Goal: Find contact information: Find contact information

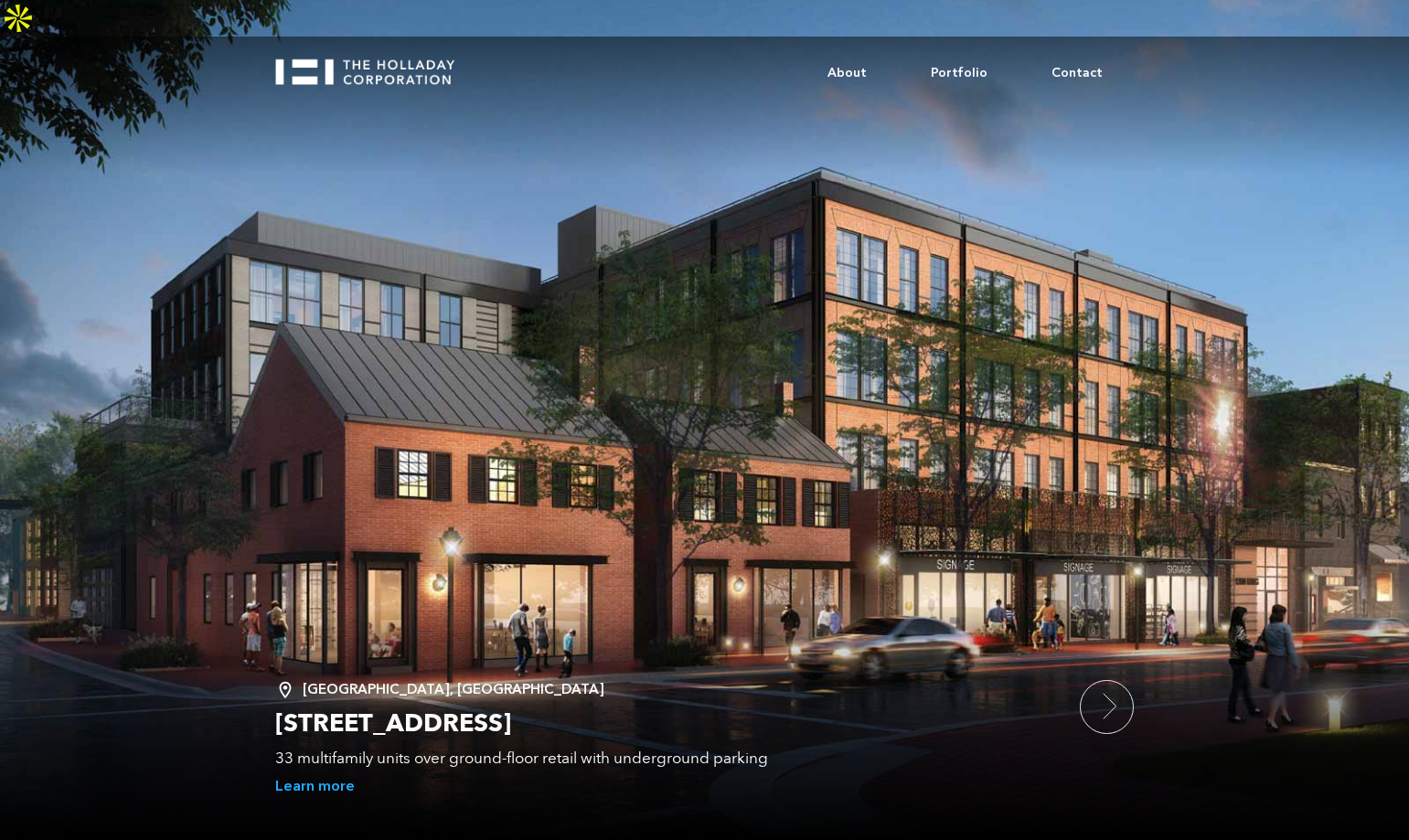
click at [37, 37] on img at bounding box center [18, 18] width 37 height 37
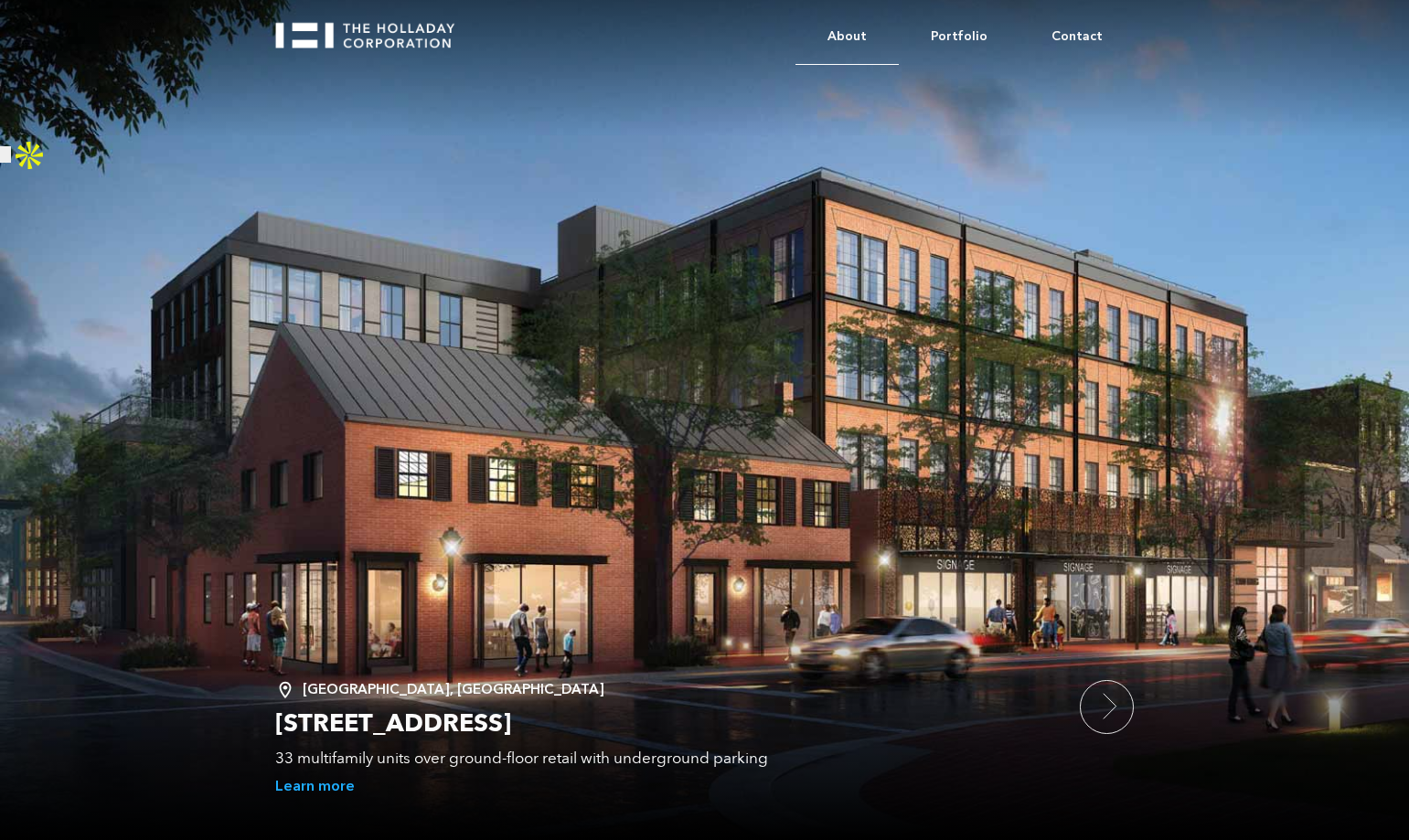
click at [861, 29] on link "About" at bounding box center [847, 37] width 103 height 56
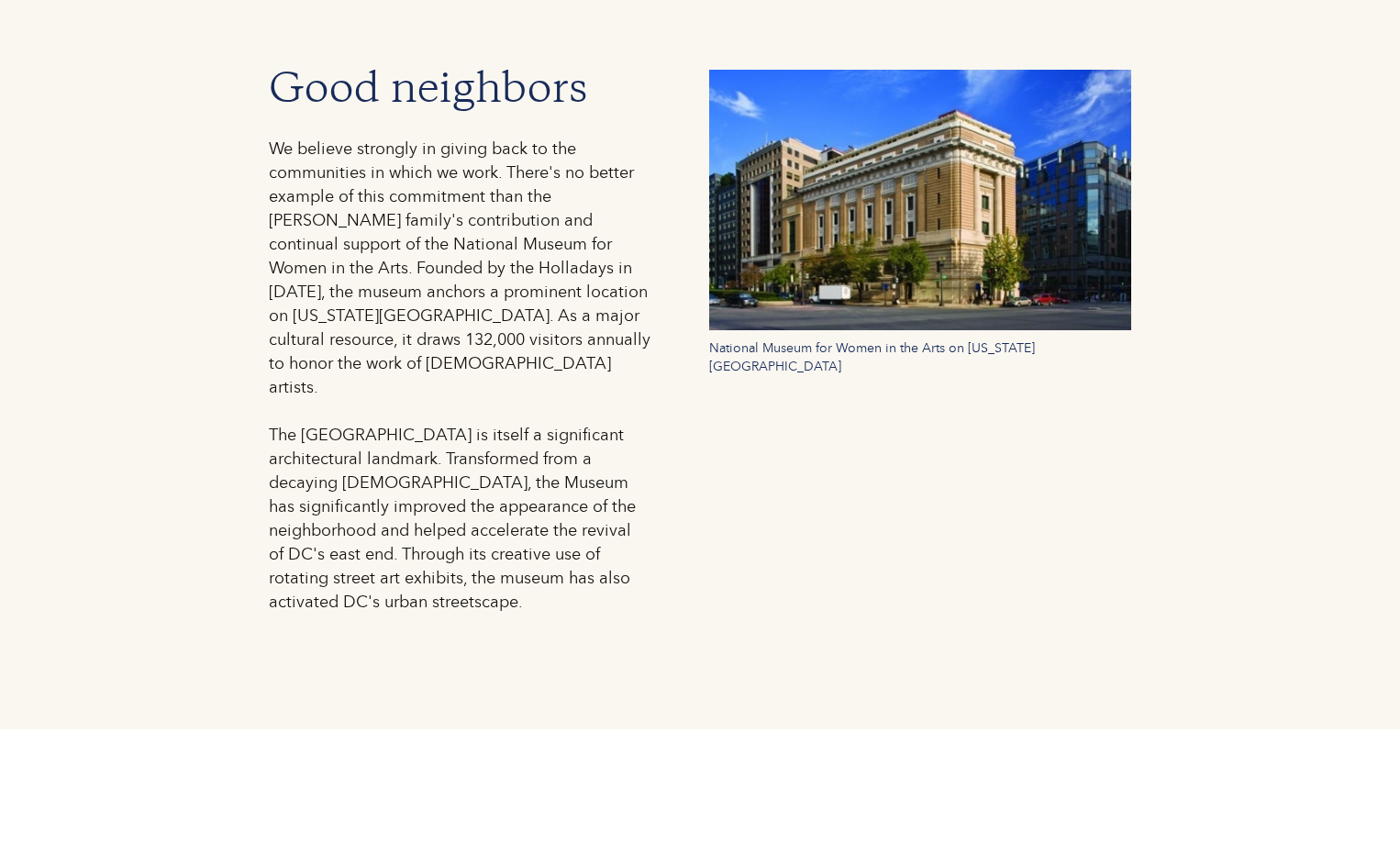
scroll to position [2569, 0]
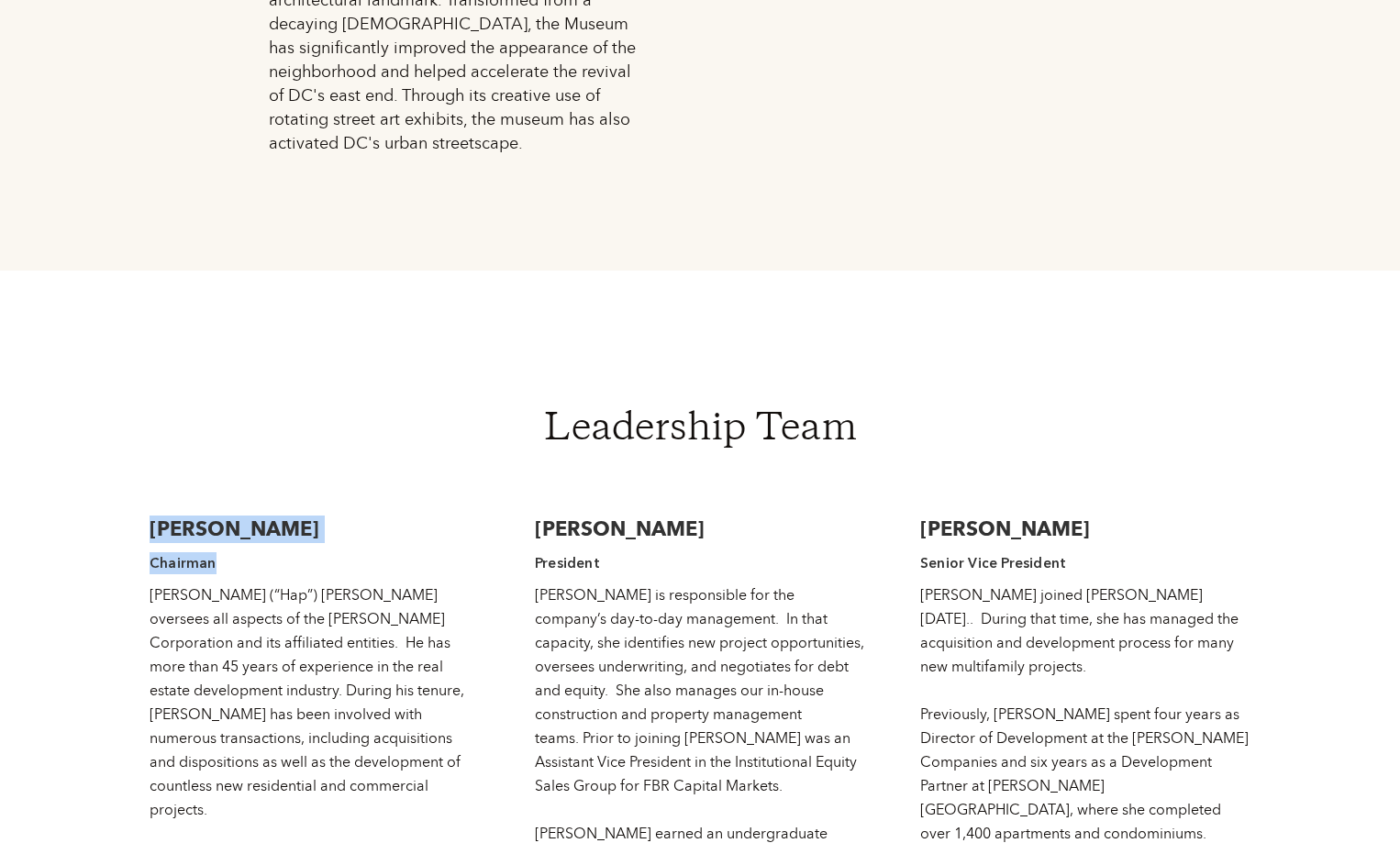
drag, startPoint x: 153, startPoint y: 448, endPoint x: 440, endPoint y: 488, distance: 289.8
click at [440, 497] on div "Wallace F. Holladay, Jr Chairman Wallace (“Hap”) Holladay oversees all aspects …" at bounding box center [314, 802] width 331 height 611
copy div "Wallace F. Holladay, Jr Chairman"
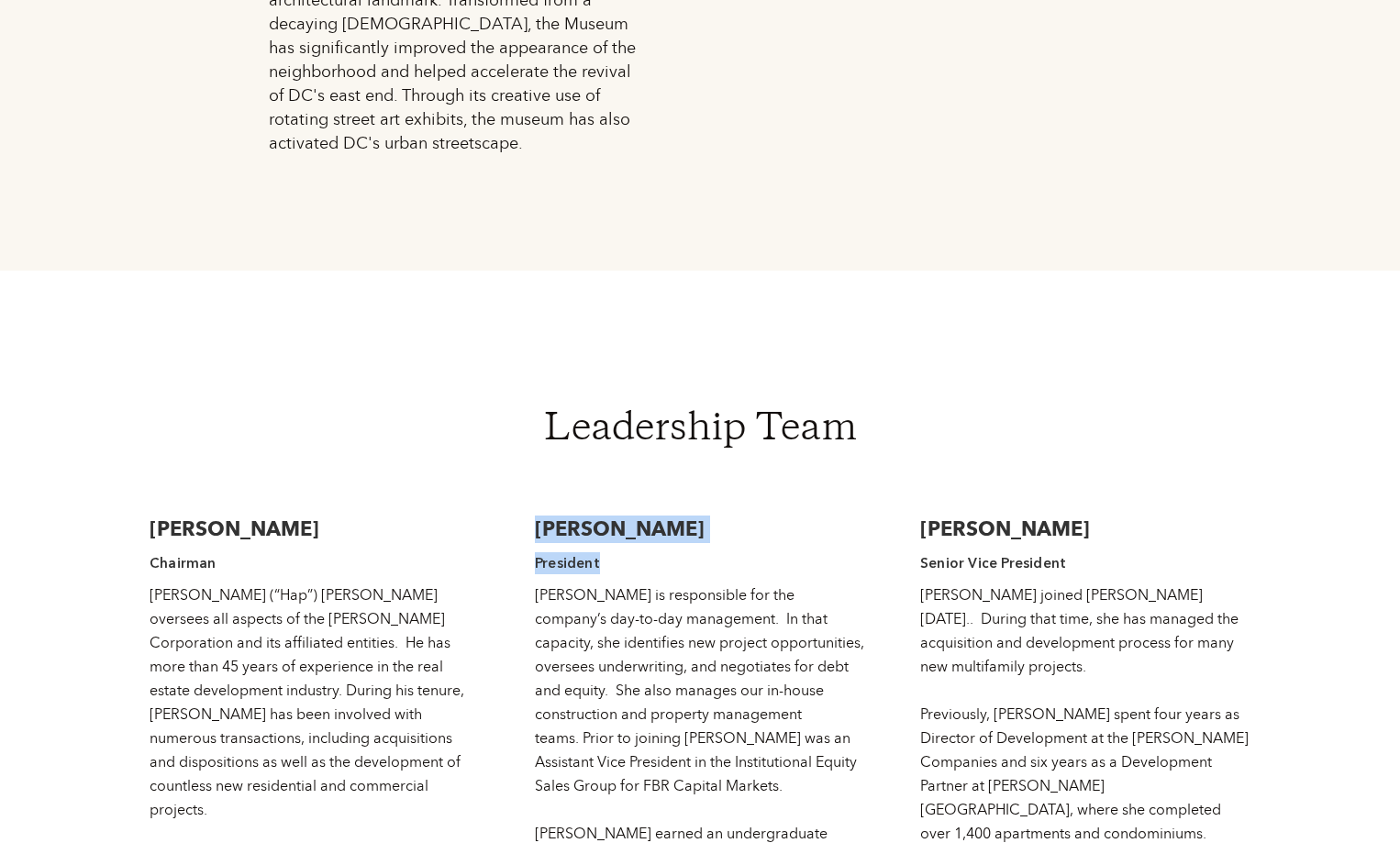
drag, startPoint x: 516, startPoint y: 441, endPoint x: 640, endPoint y: 502, distance: 138.2
copy div "Jessica Holladay Sterchi President"
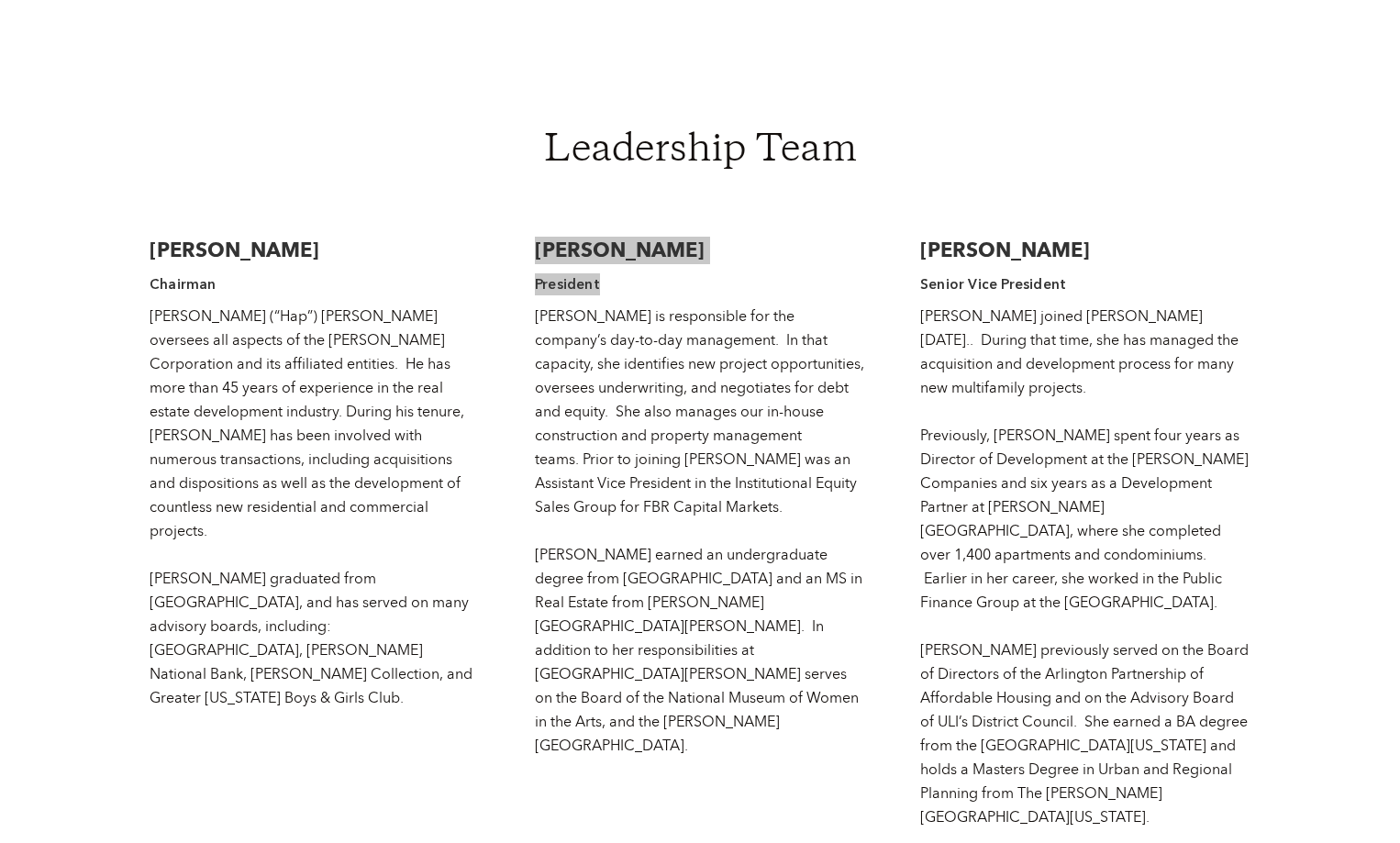
scroll to position [2844, 0]
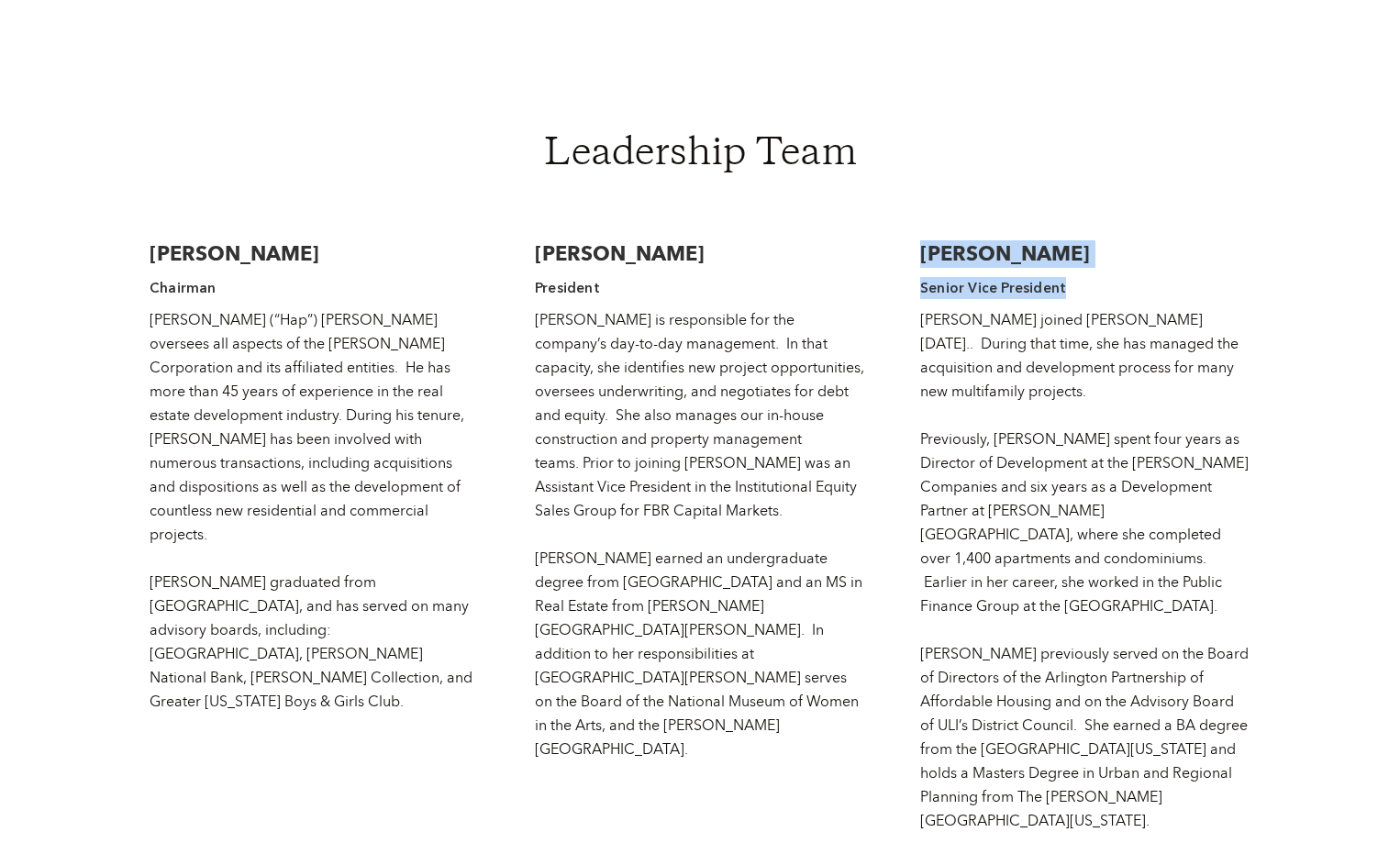
drag, startPoint x: 910, startPoint y: 177, endPoint x: 1069, endPoint y: 206, distance: 161.6
copy div "Rita J. Bamberger Senior Vice President"
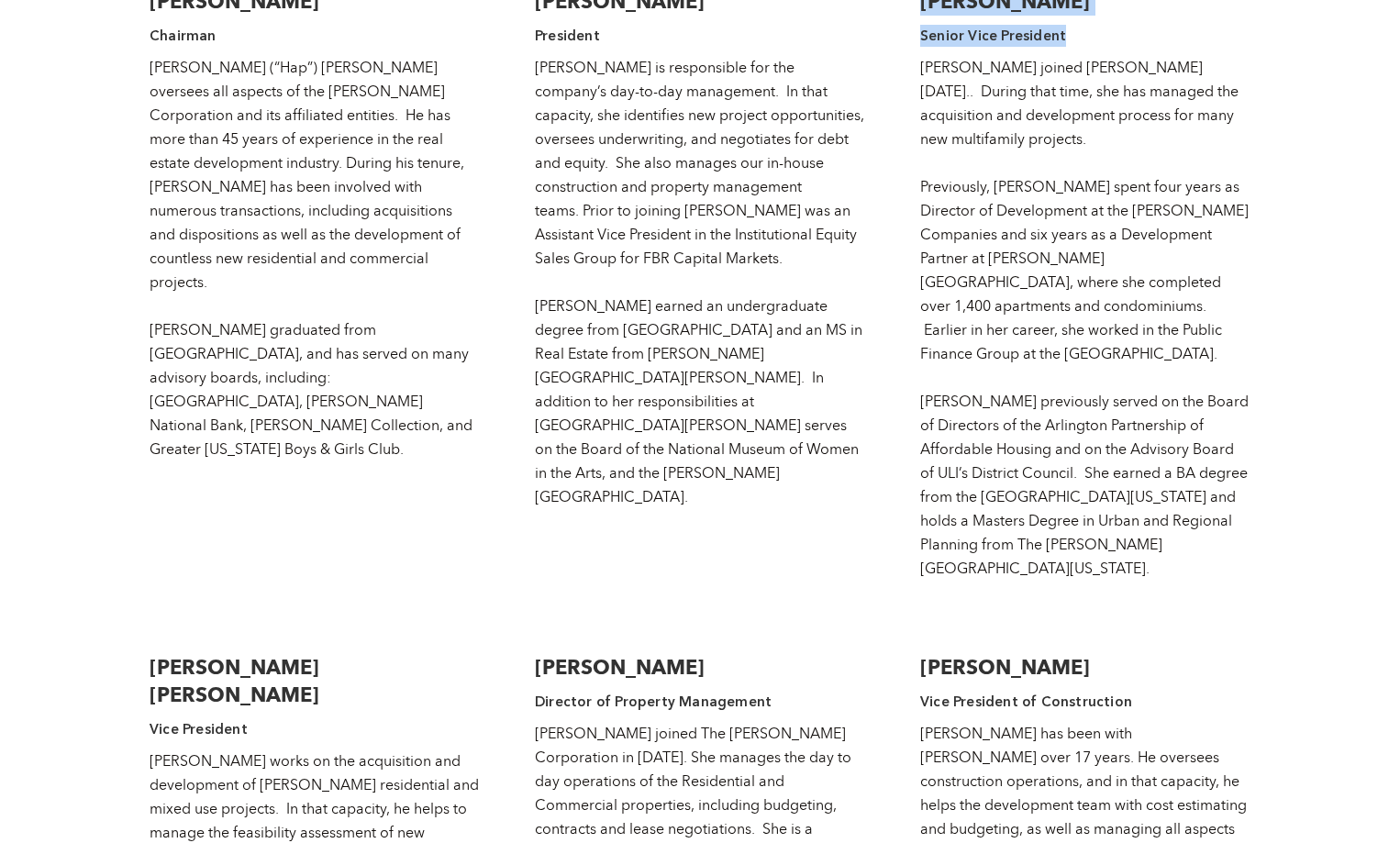
scroll to position [3211, 0]
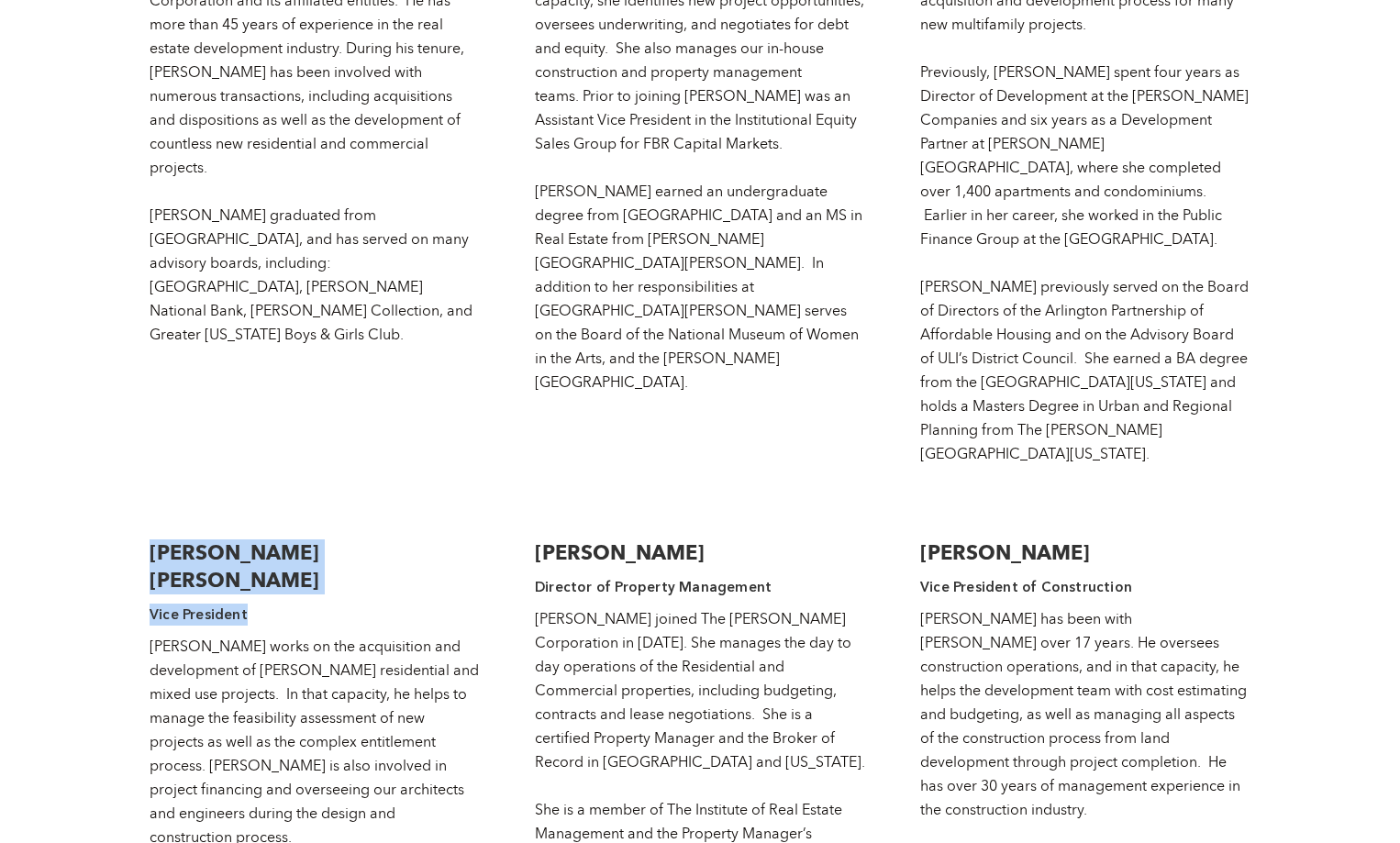
drag, startPoint x: 132, startPoint y: 426, endPoint x: 296, endPoint y: 472, distance: 170.3
copy div "Addison C. Holladay Vice President"
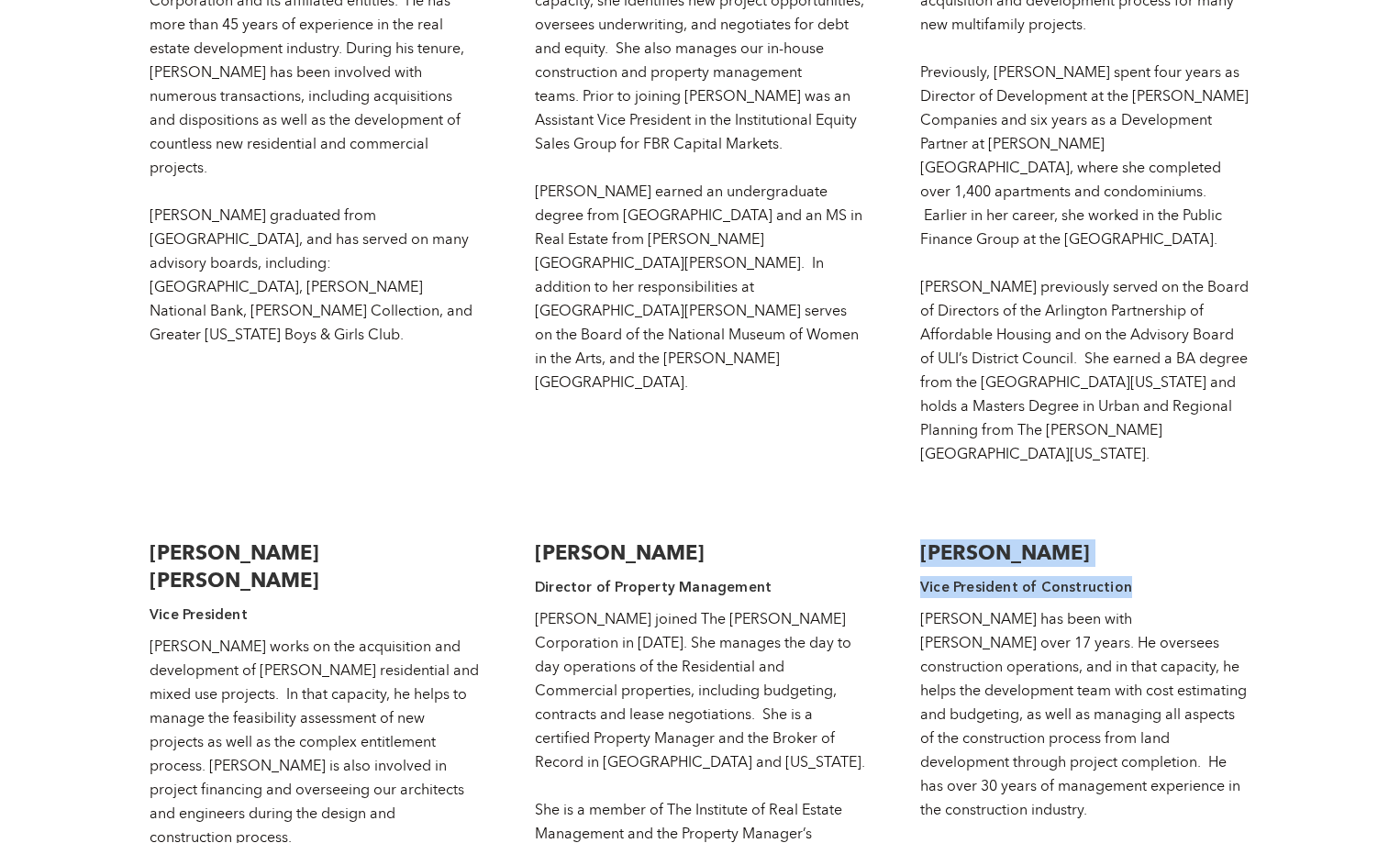
drag, startPoint x: 917, startPoint y: 424, endPoint x: 1147, endPoint y: 464, distance: 233.5
click at [1147, 464] on div "Wallace F. Holladay, Jr Chairman Wallace (“Hap”) Holladay oversees all aspects …" at bounding box center [700, 733] width 1101 height 1756
copy div "Stephen H. Weatherby Vice President of Construction"
